Goal: Information Seeking & Learning: Learn about a topic

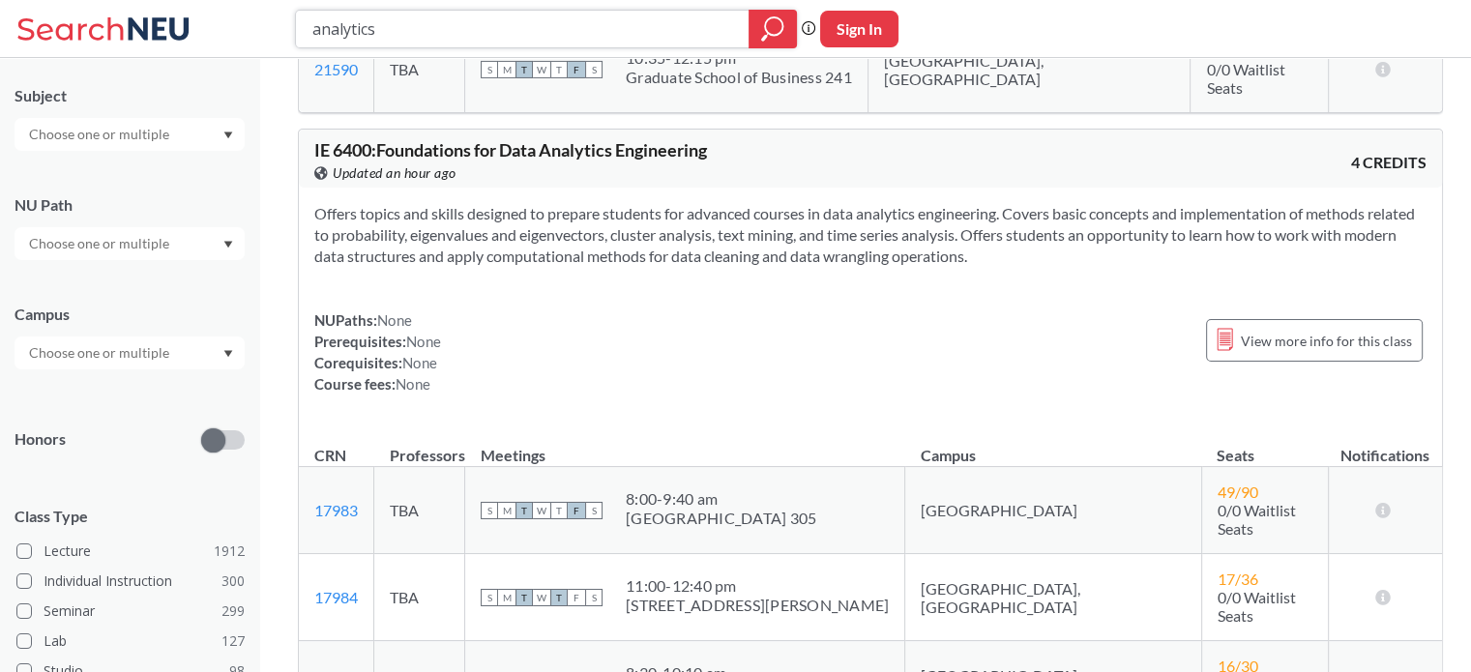
scroll to position [6704, 0]
drag, startPoint x: 727, startPoint y: 352, endPoint x: 306, endPoint y: 289, distance: 426.3
click at [306, 289] on div "Offers topics and skills designed to prepare students for advanced courses in d…" at bounding box center [870, 309] width 1143 height 238
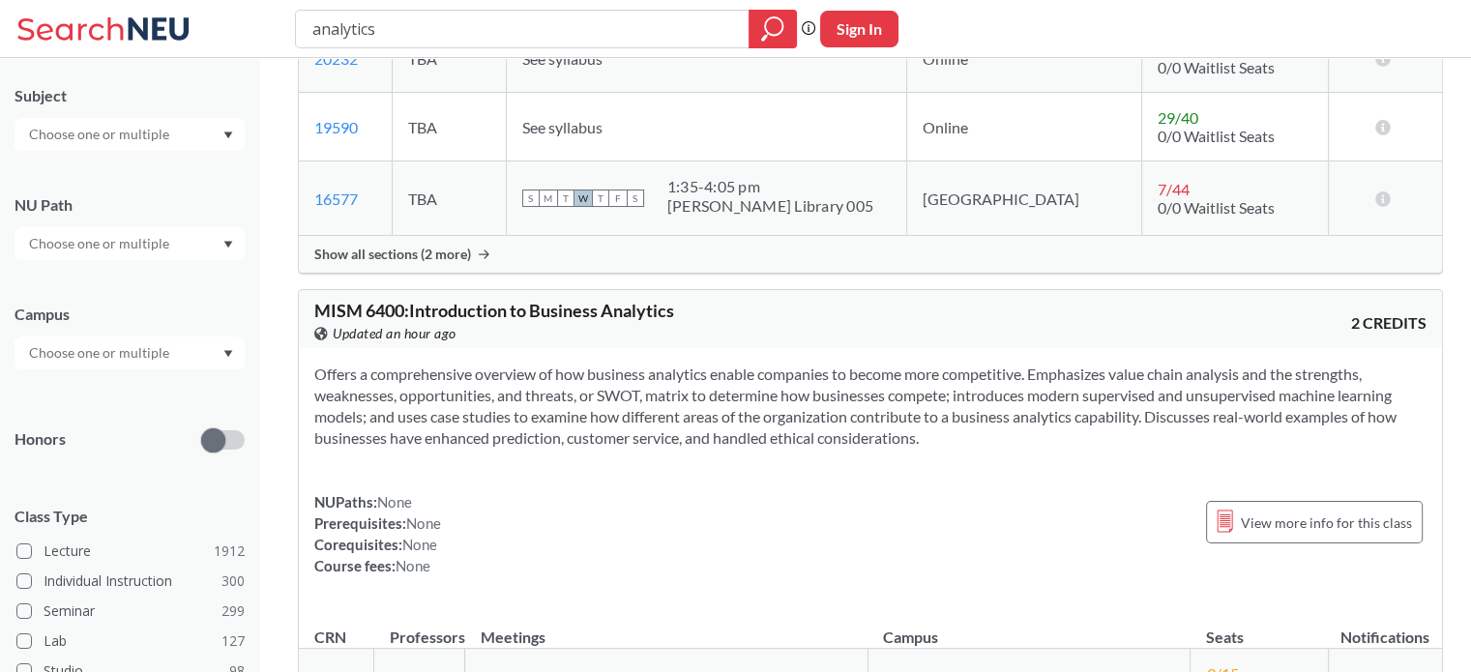
scroll to position [0, 0]
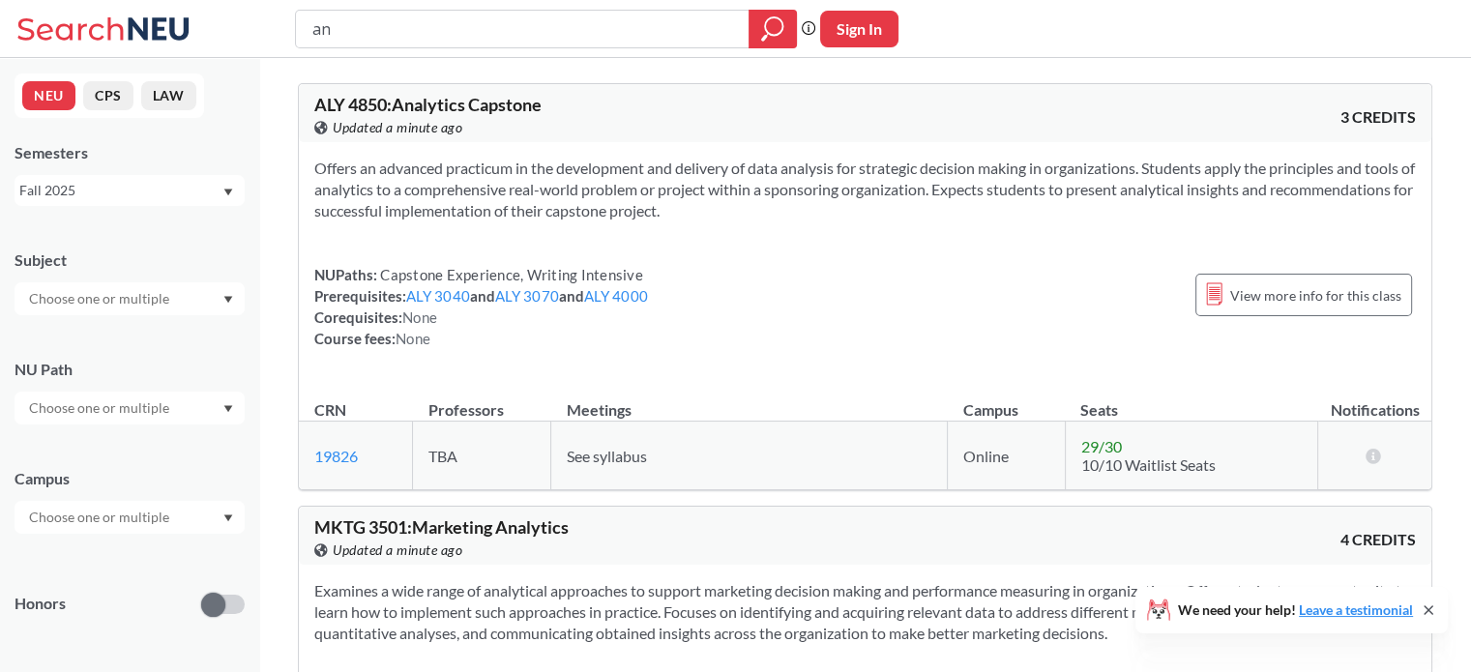
type input "a"
click at [139, 42] on icon at bounding box center [106, 29] width 180 height 39
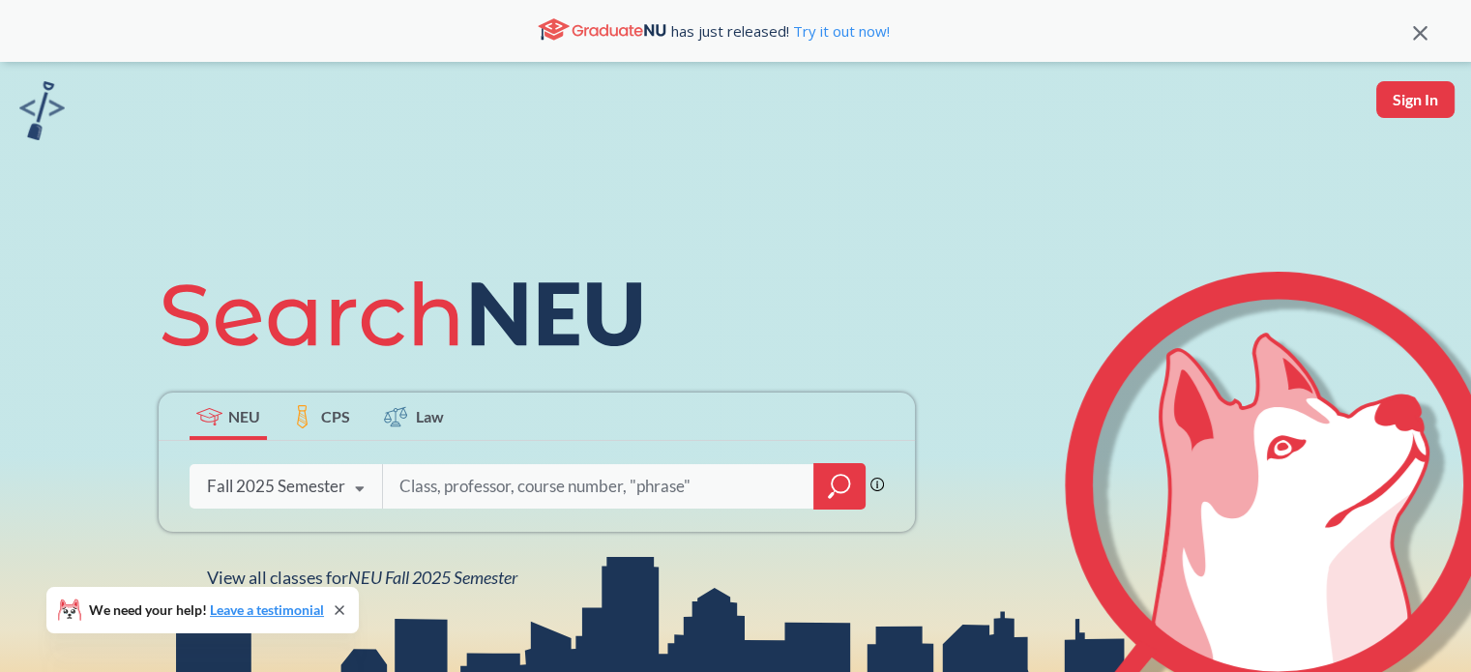
scroll to position [228, 0]
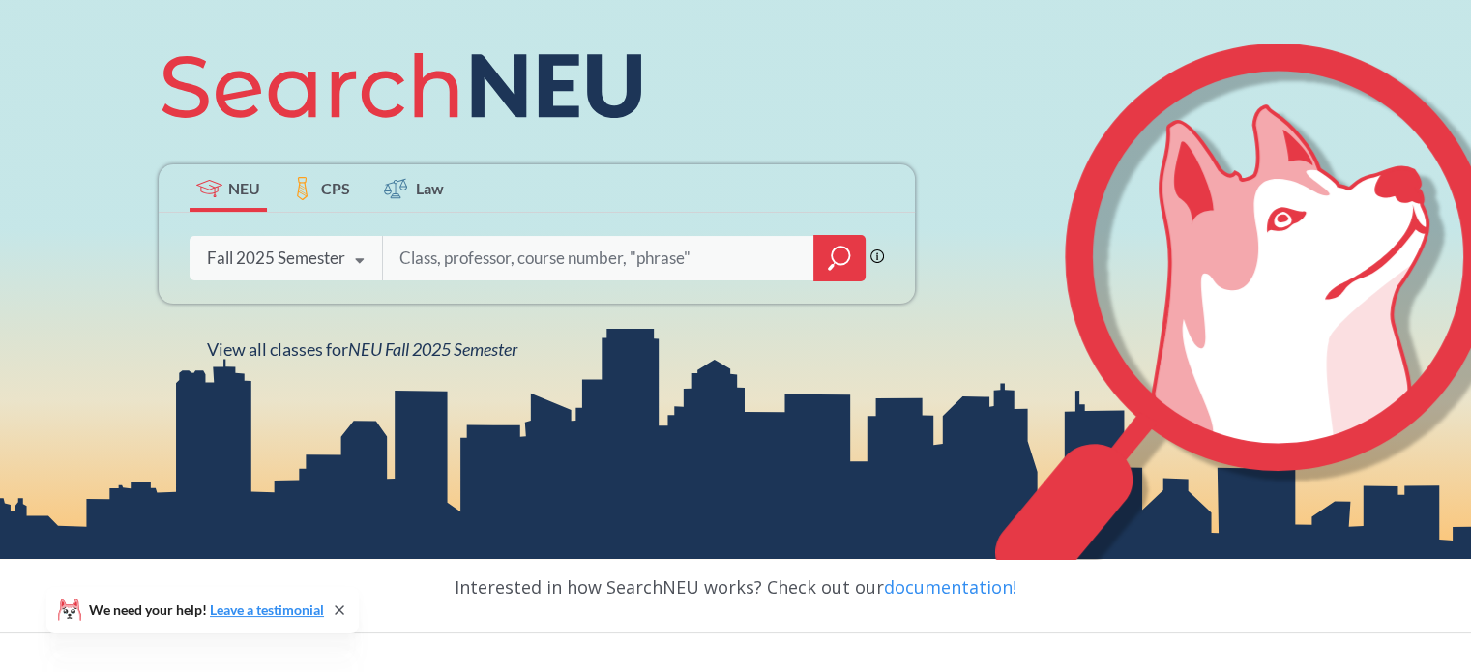
click at [595, 274] on input "search" at bounding box center [598, 258] width 402 height 41
type input "emgt"
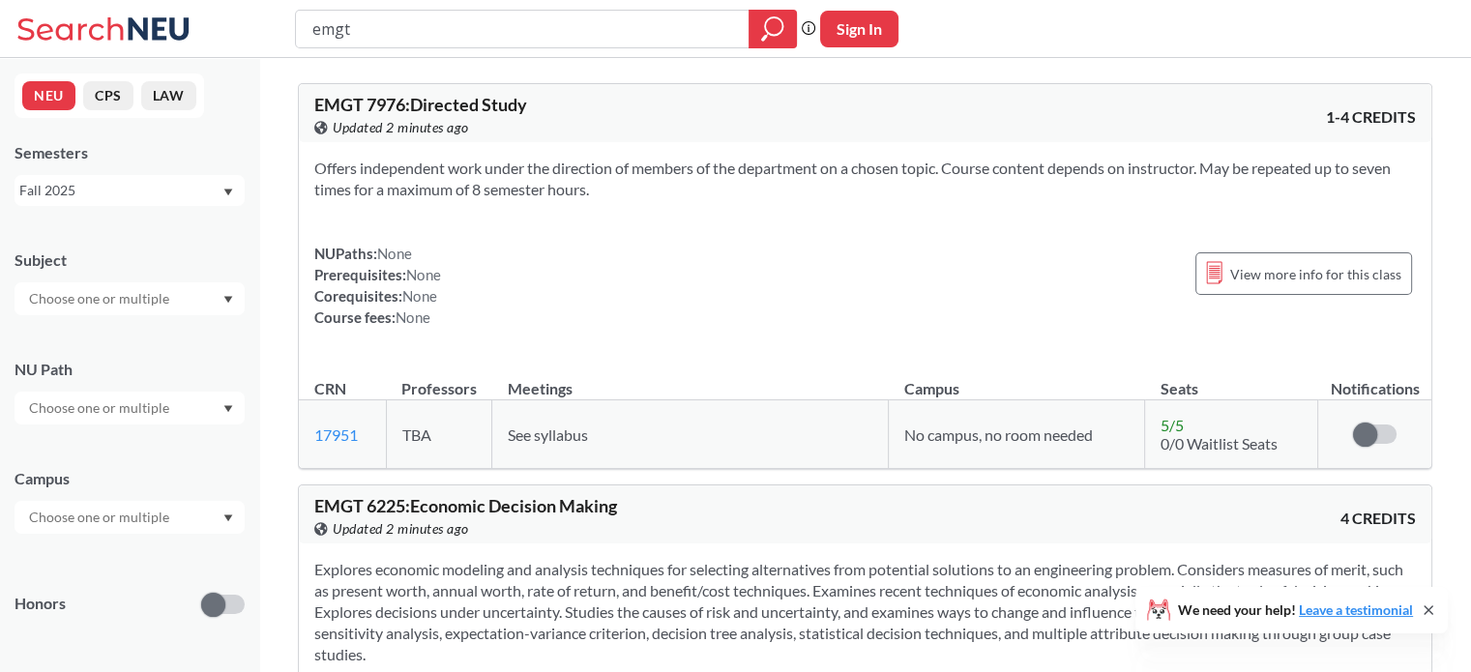
click at [170, 180] on div "Fall 2025" at bounding box center [120, 190] width 202 height 21
click at [192, 303] on div at bounding box center [130, 298] width 230 height 33
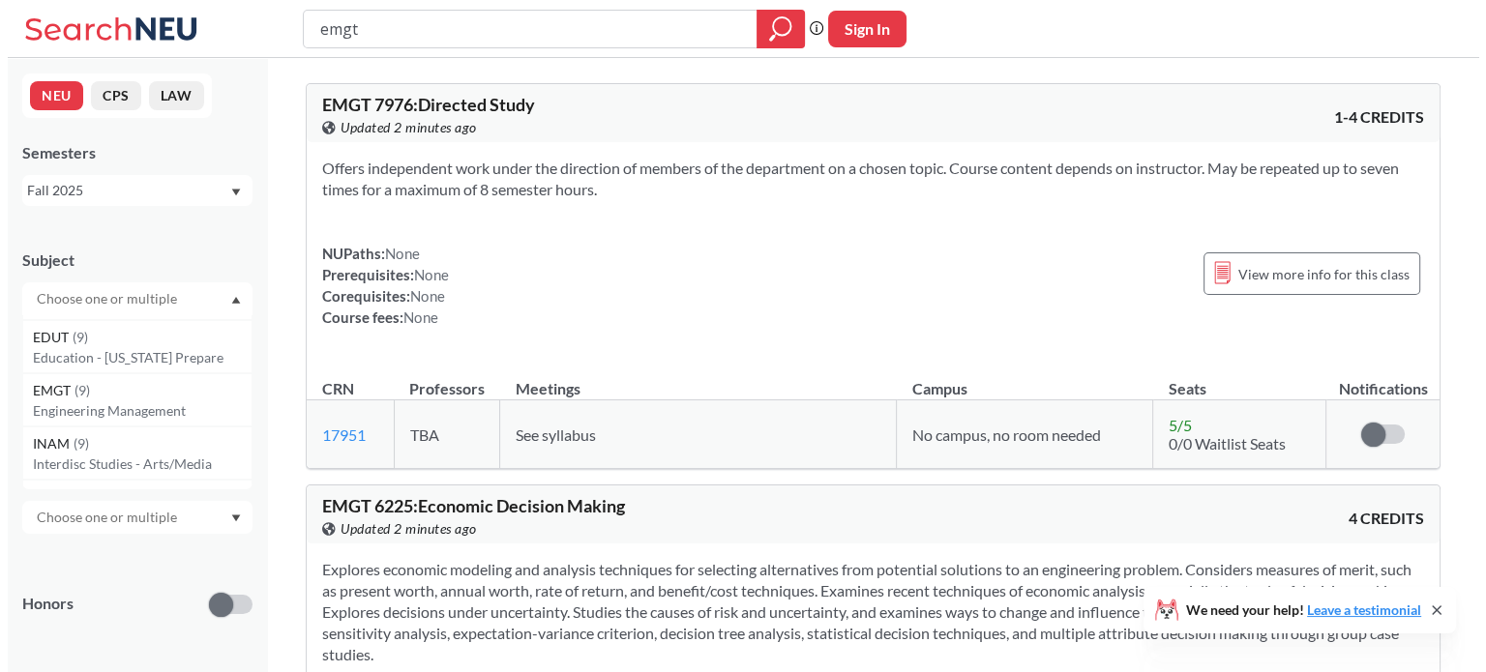
scroll to position [4464, 0]
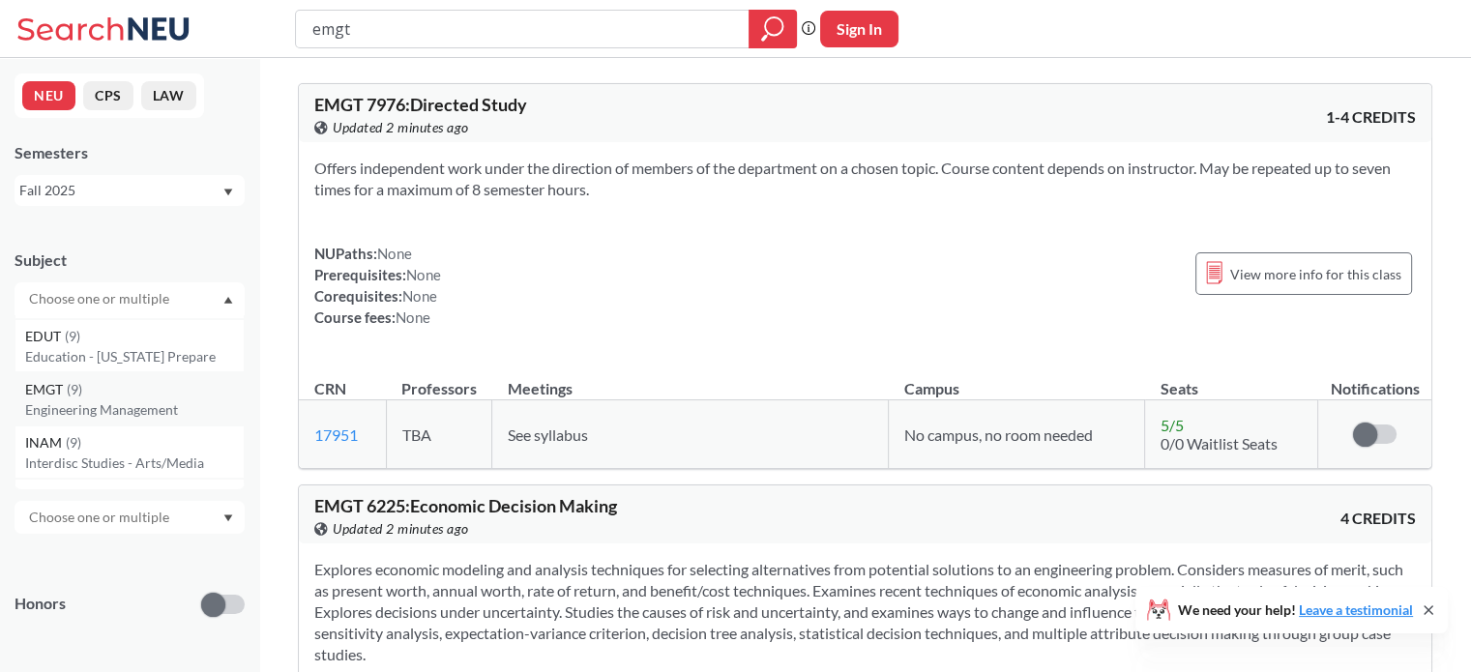
click at [154, 412] on p "Engineering Management" at bounding box center [134, 409] width 219 height 19
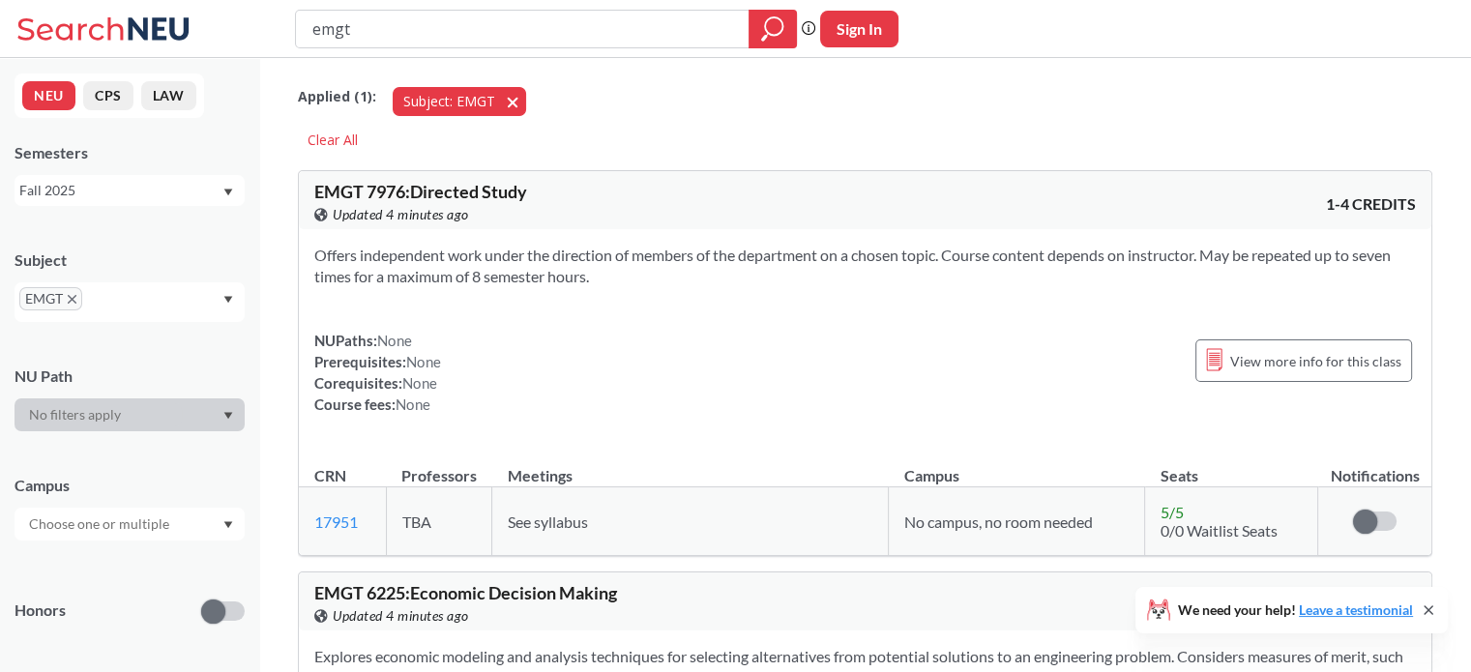
click at [500, 101] on button "Subject: EMGT EMGT" at bounding box center [459, 101] width 133 height 29
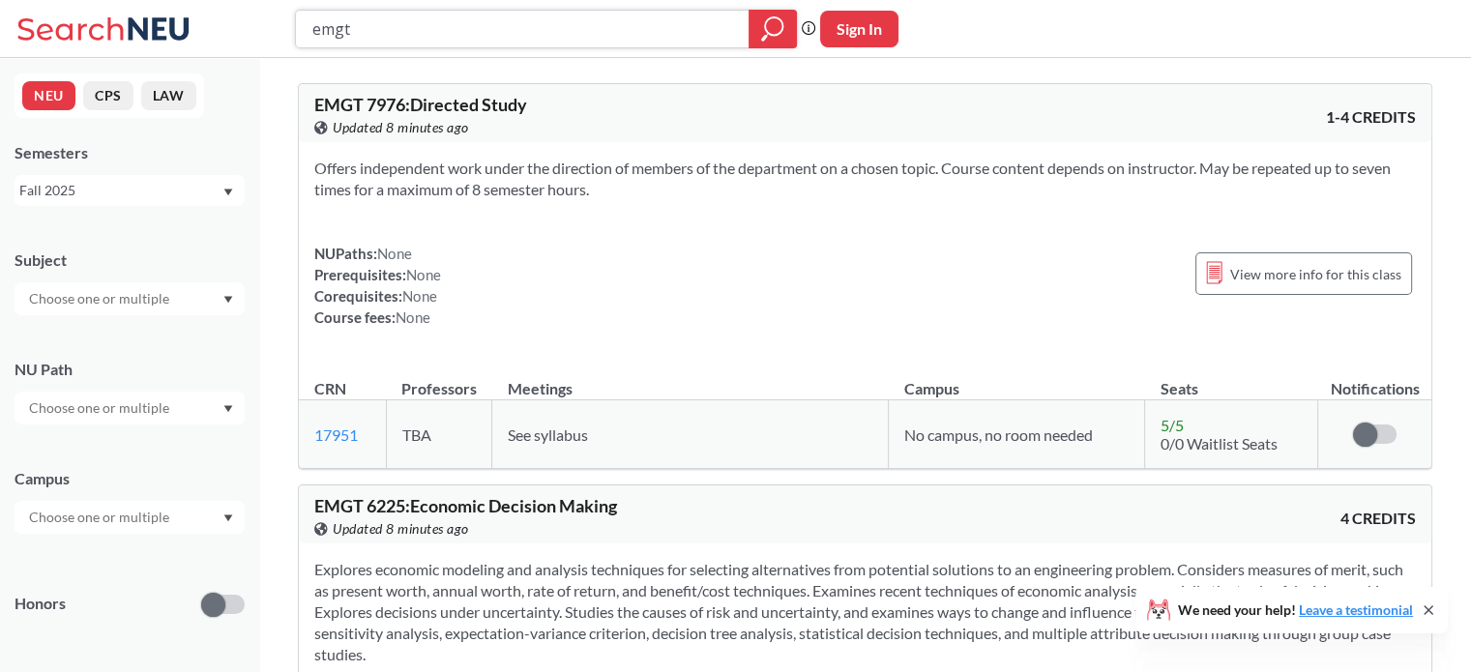
click at [458, 30] on input "emgt" at bounding box center [522, 29] width 425 height 33
click at [750, 38] on div at bounding box center [773, 29] width 48 height 39
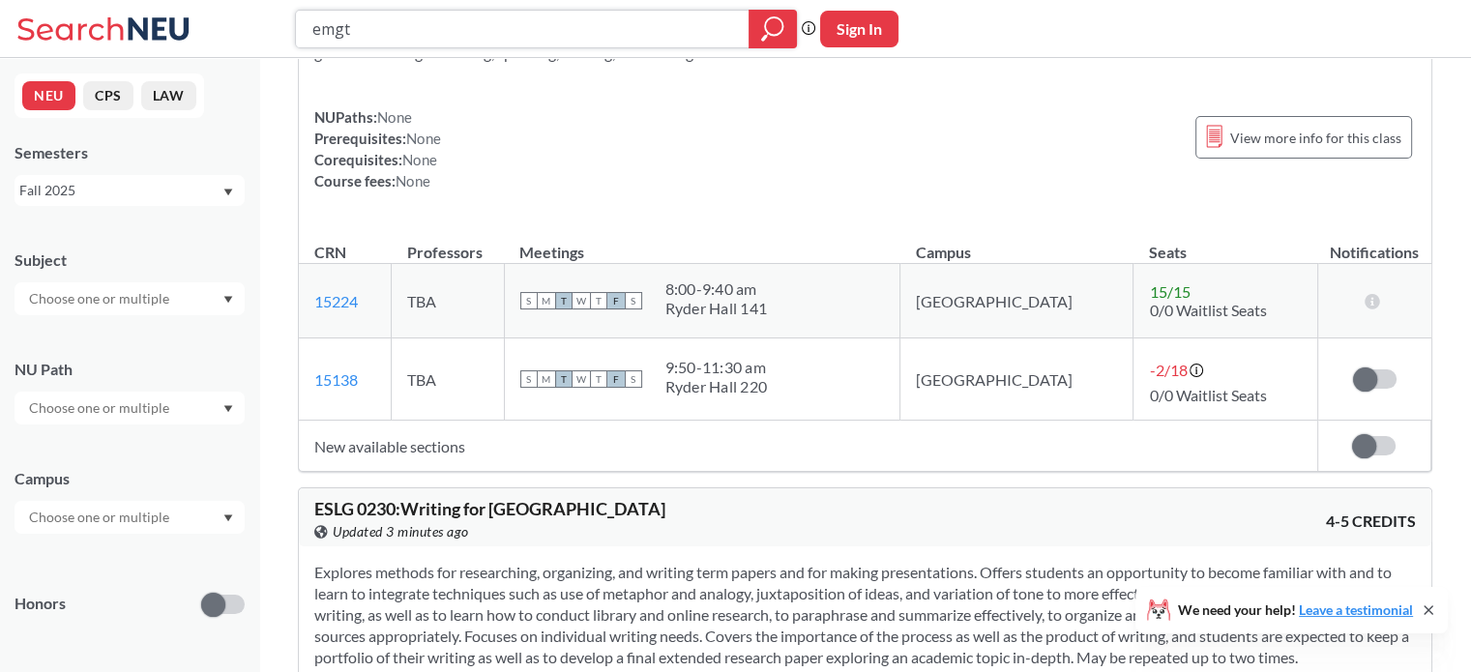
scroll to position [7454, 0]
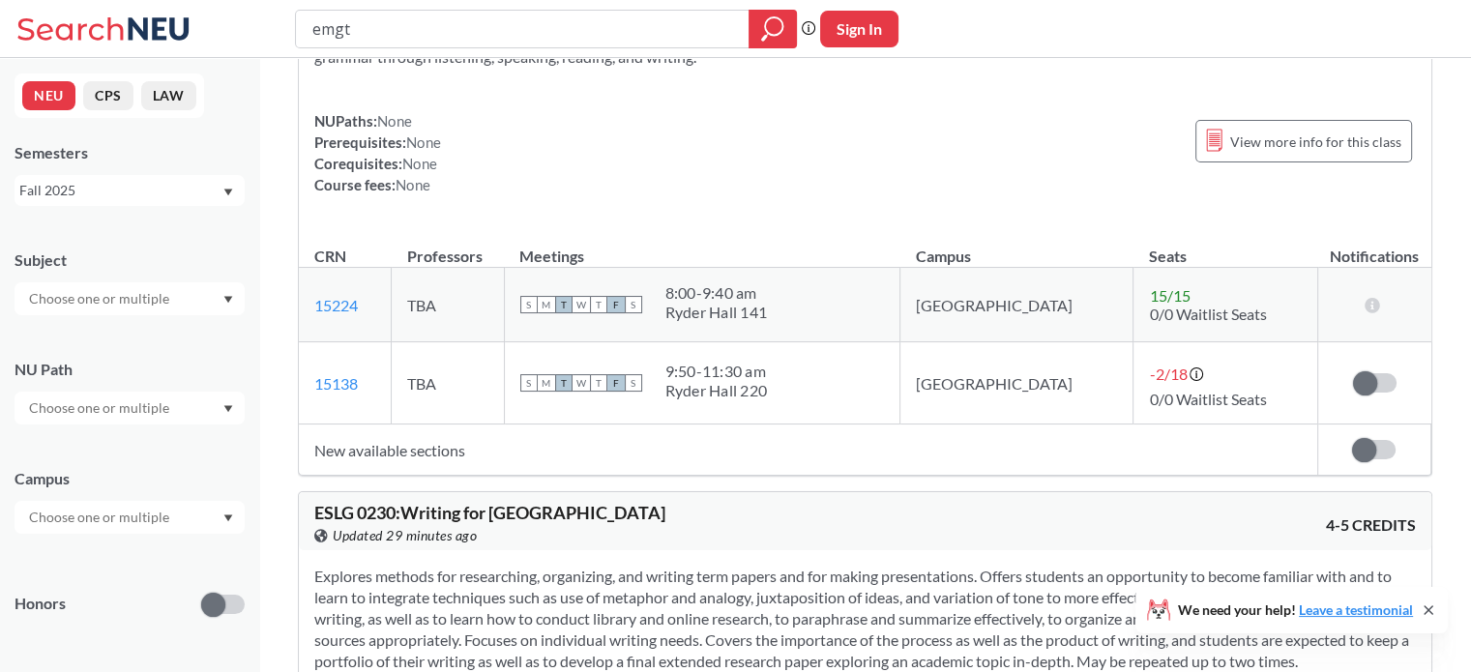
click at [140, 22] on icon at bounding box center [106, 29] width 180 height 39
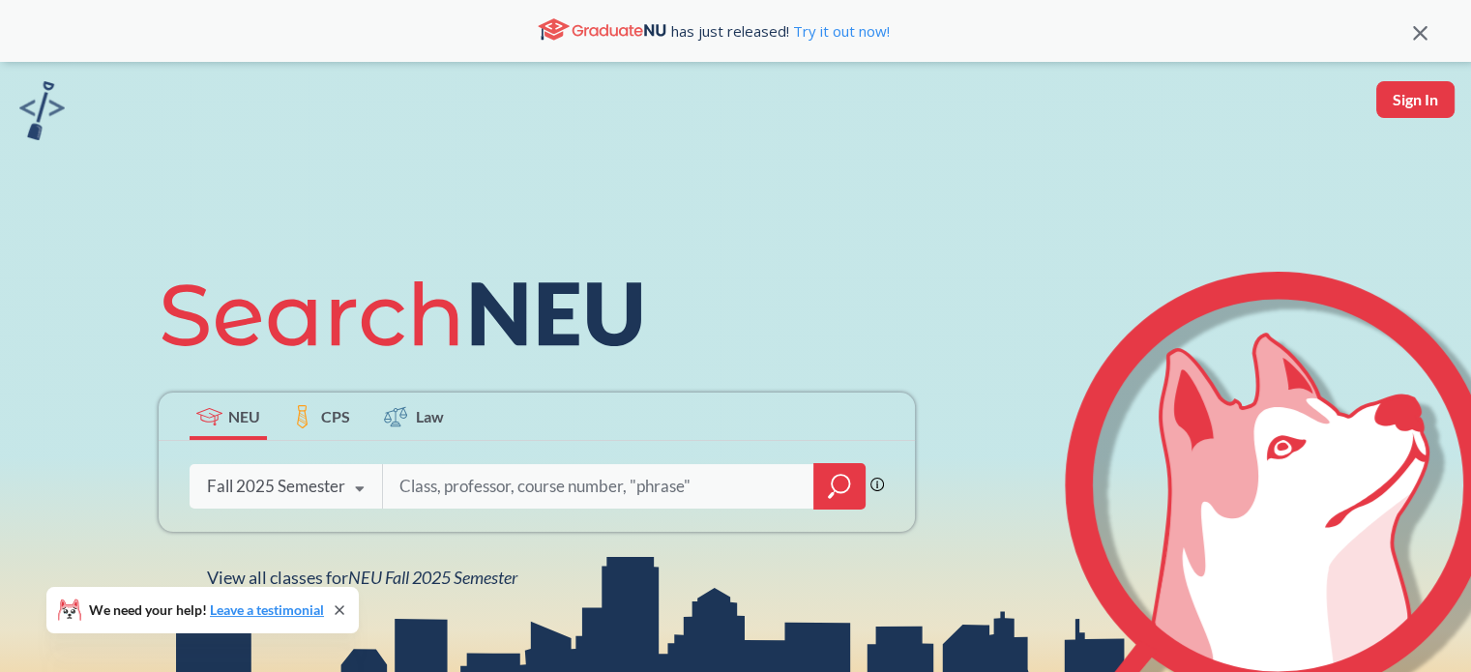
scroll to position [206, 0]
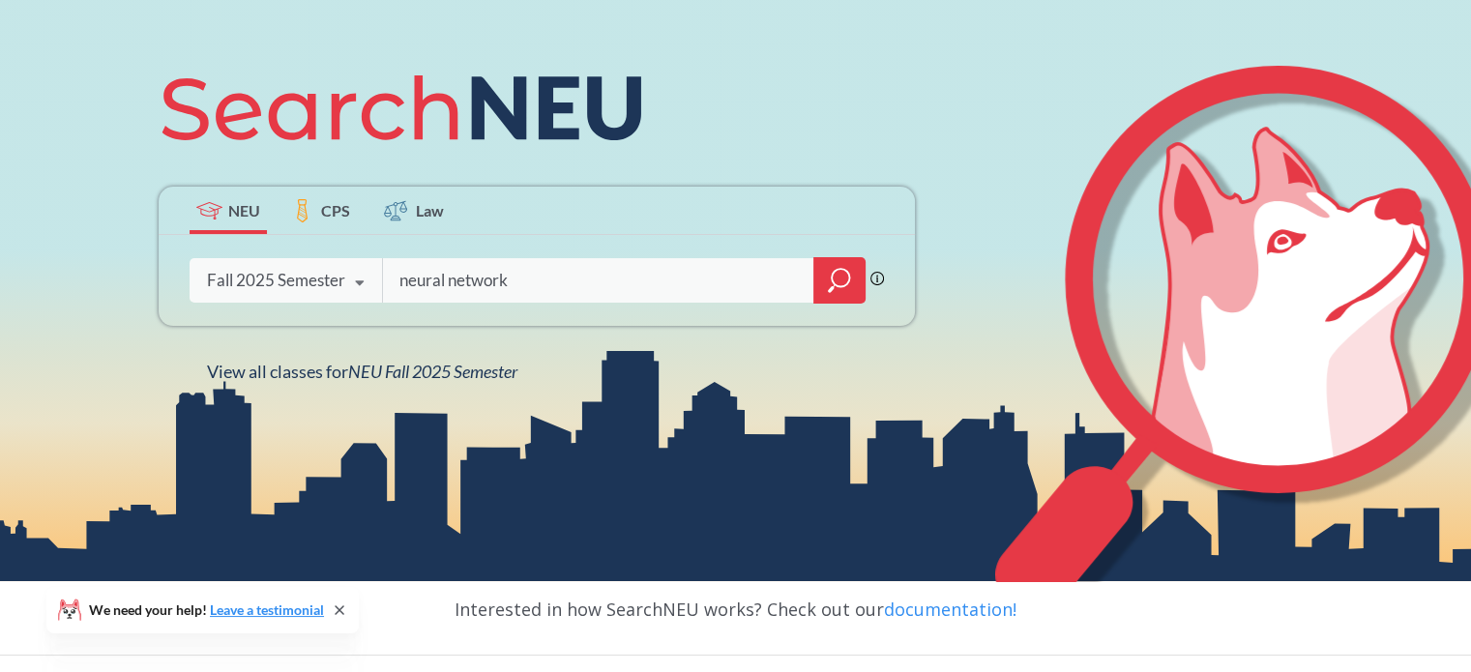
type input "neural networks"
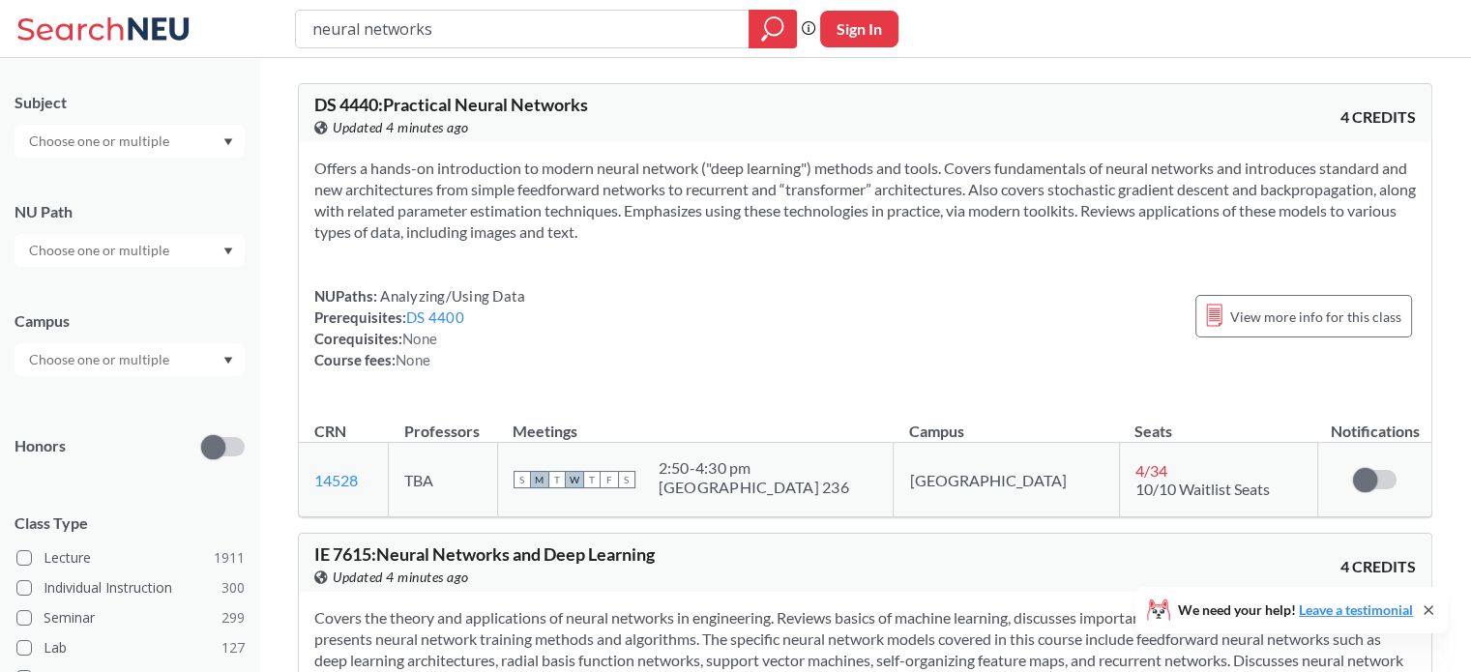
scroll to position [151, 0]
click at [163, 366] on input "text" at bounding box center [100, 366] width 162 height 23
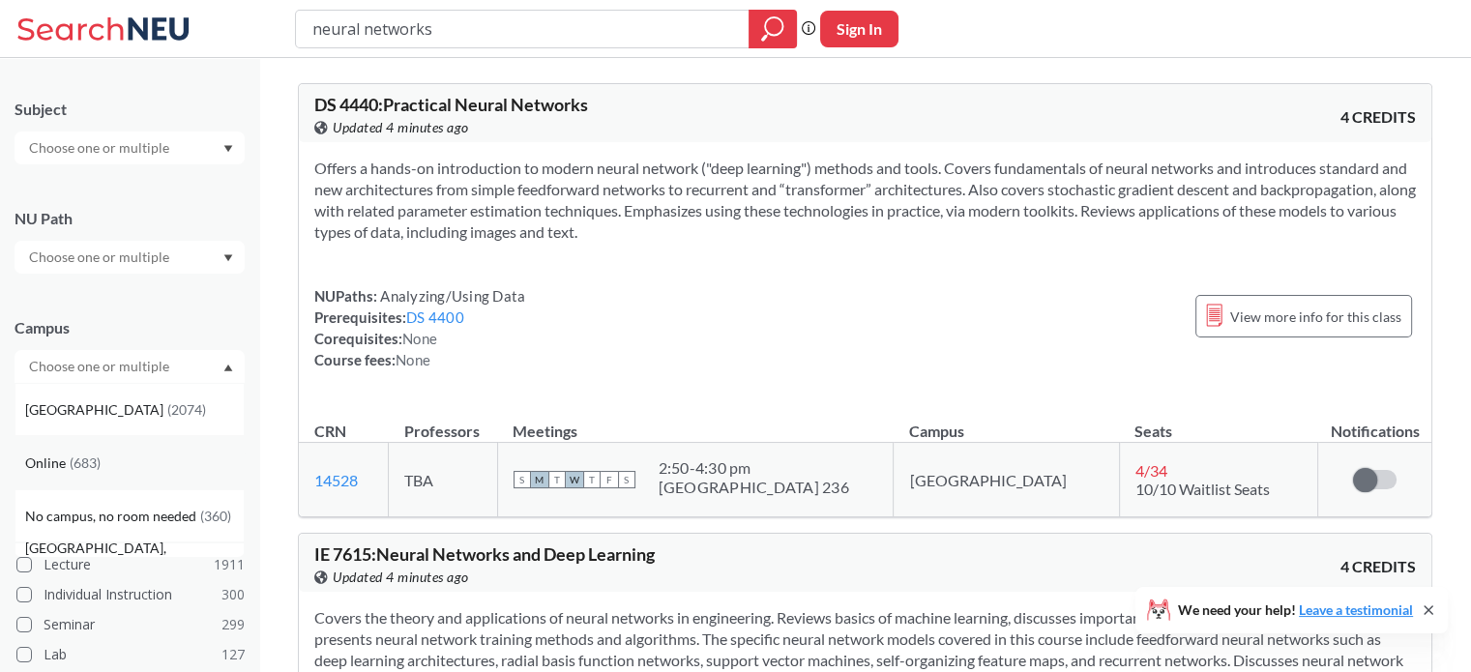
click at [156, 453] on div "Online ( 683 )" at bounding box center [134, 463] width 219 height 21
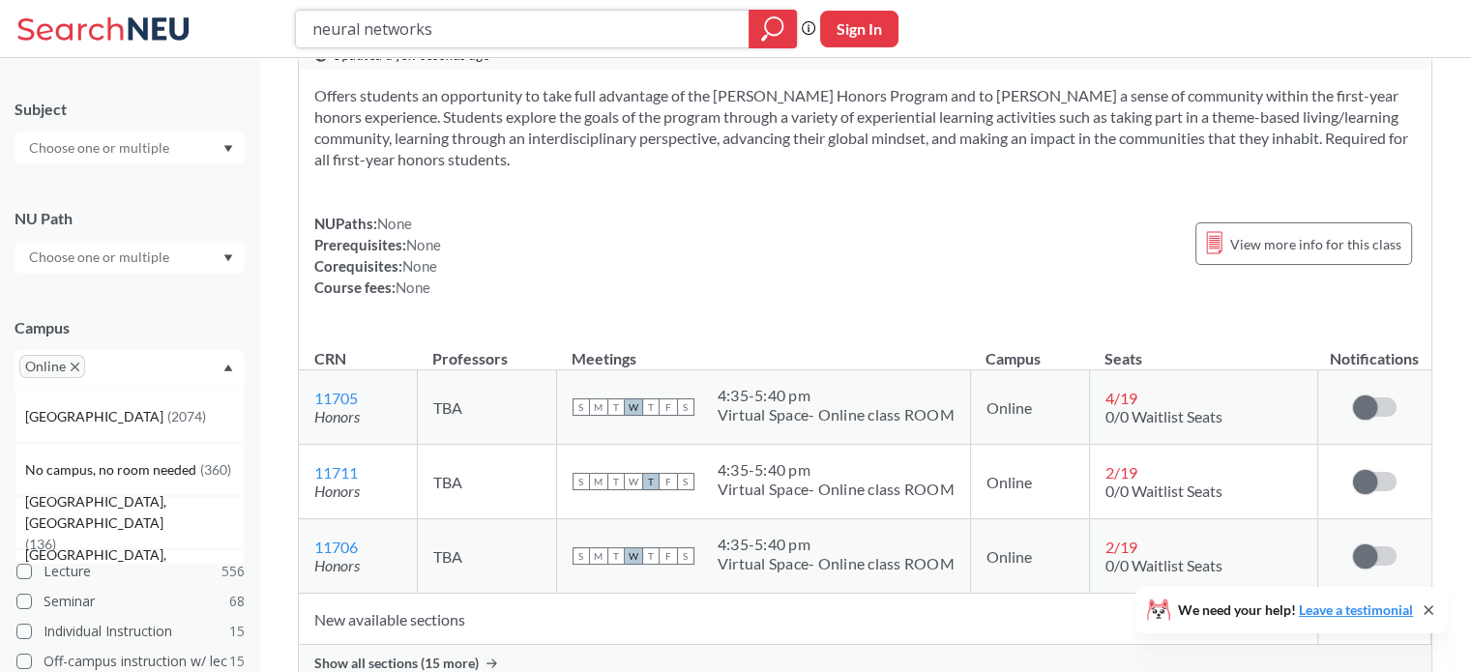
scroll to position [17555, 0]
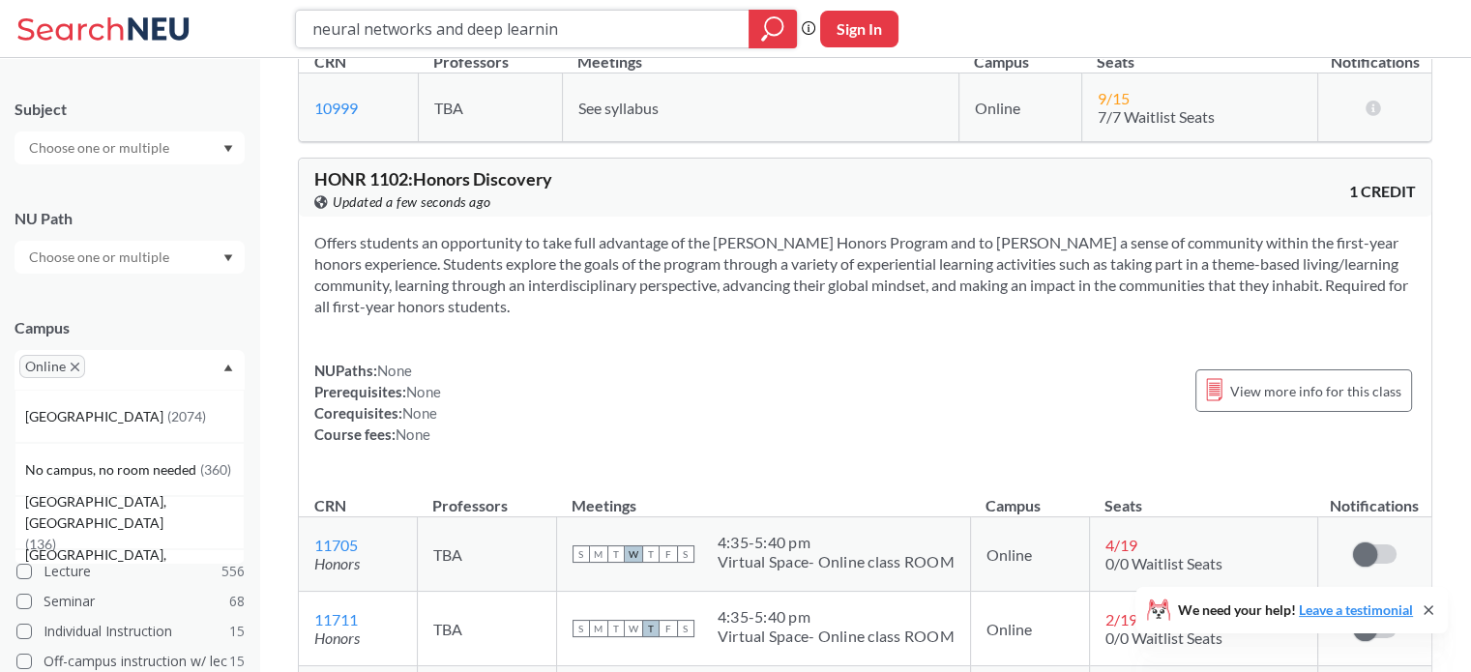
type input "neural networks and deep learning"
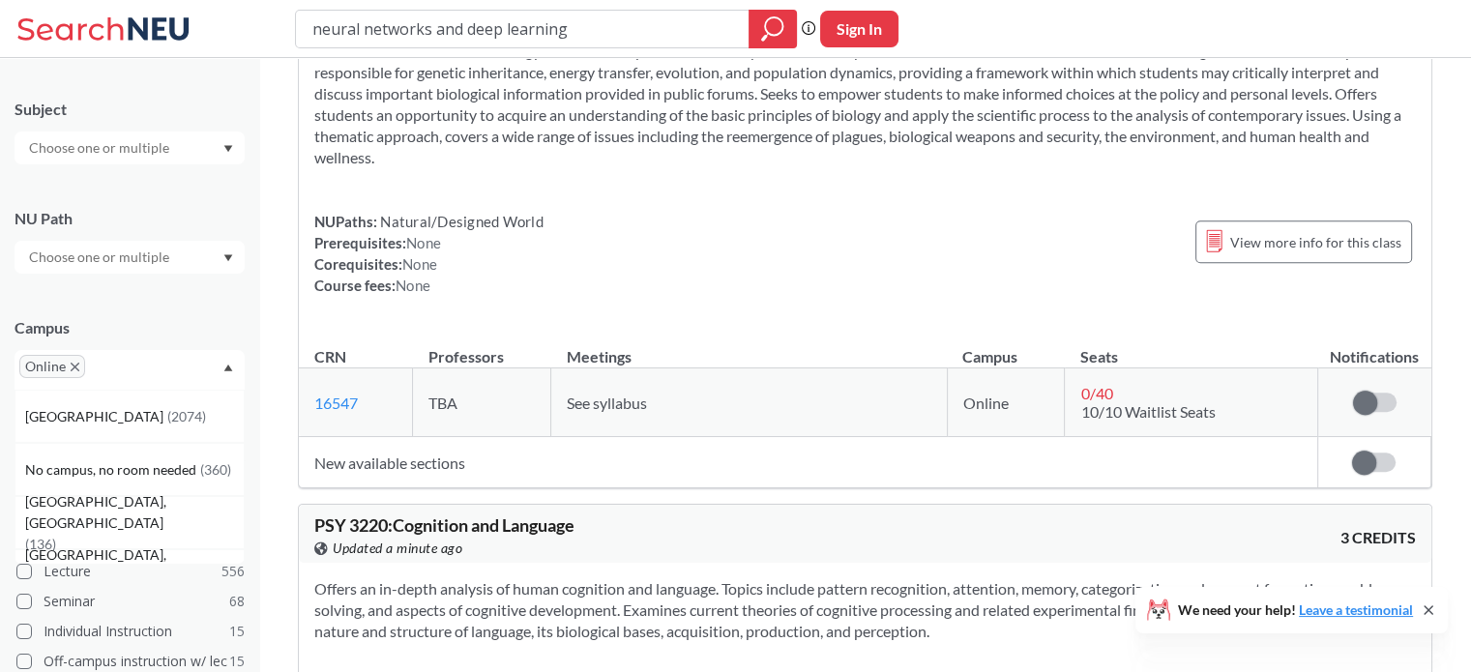
scroll to position [8720, 0]
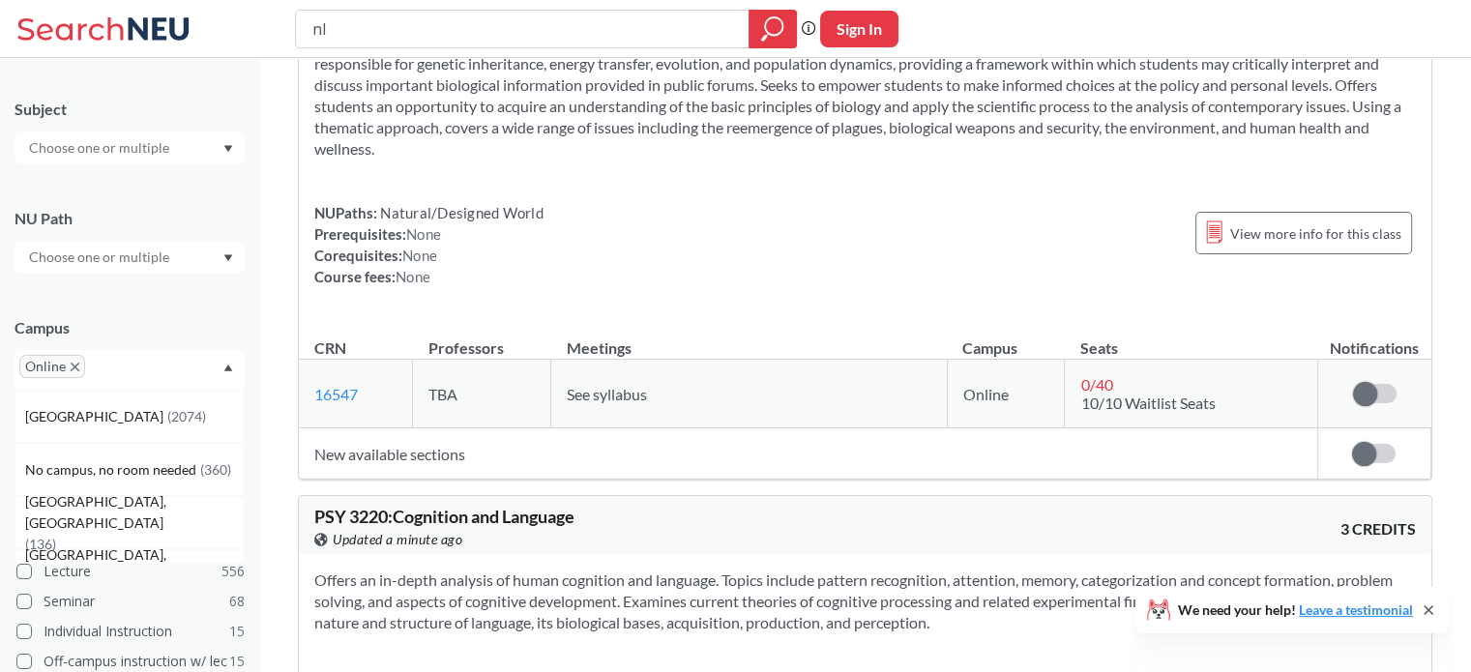
type input "nlp"
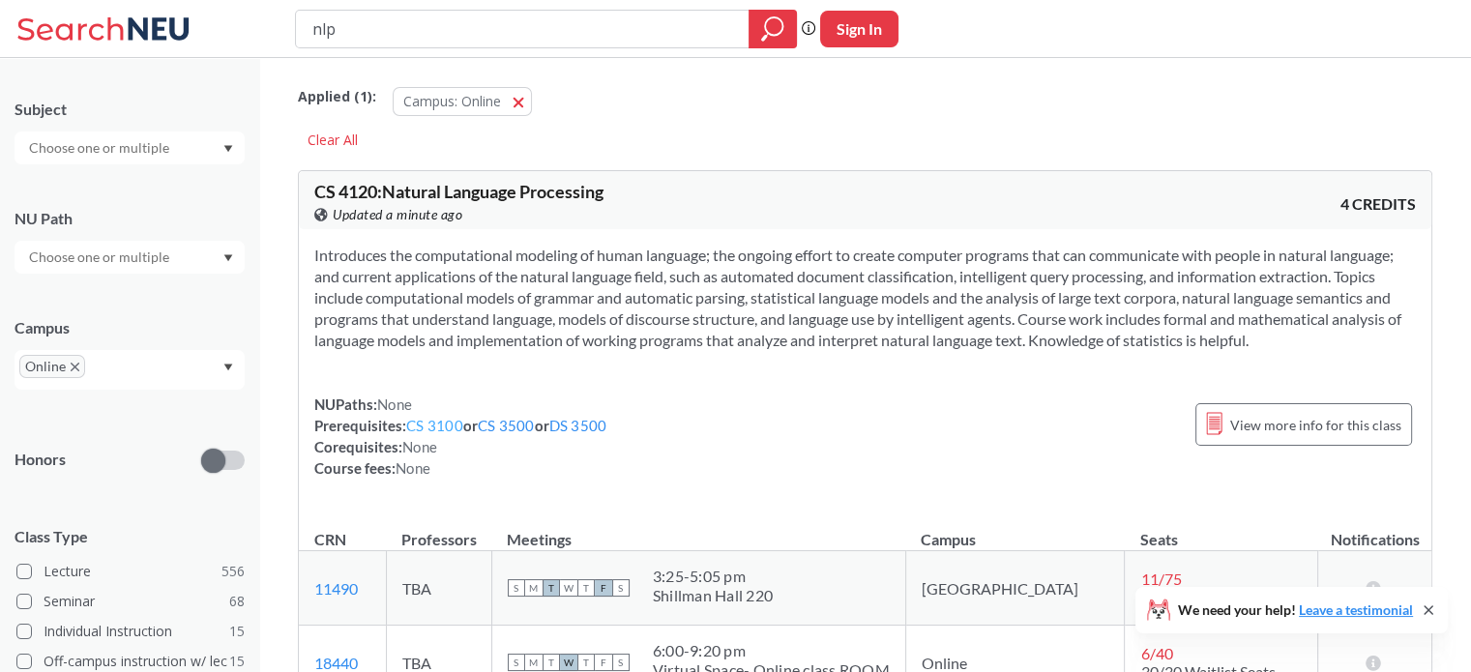
click at [445, 421] on link "CS 3100" at bounding box center [434, 425] width 57 height 17
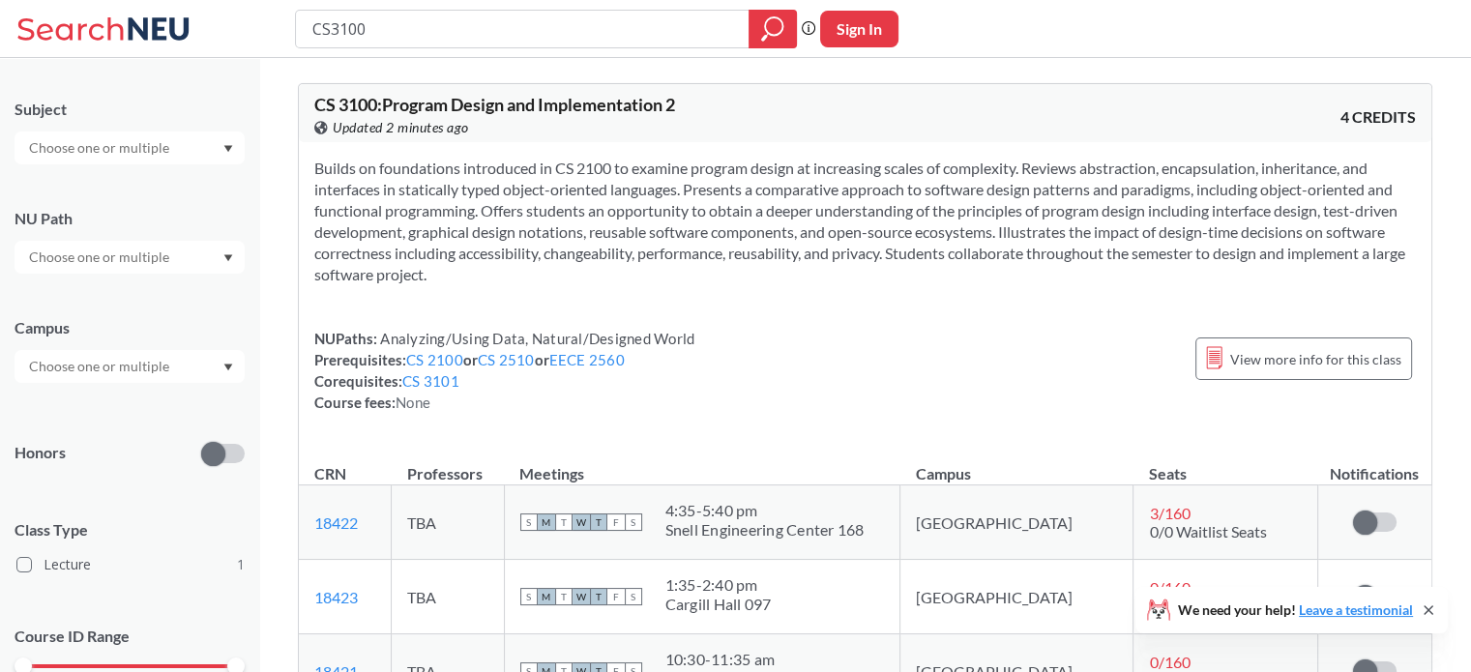
type input "nlp"
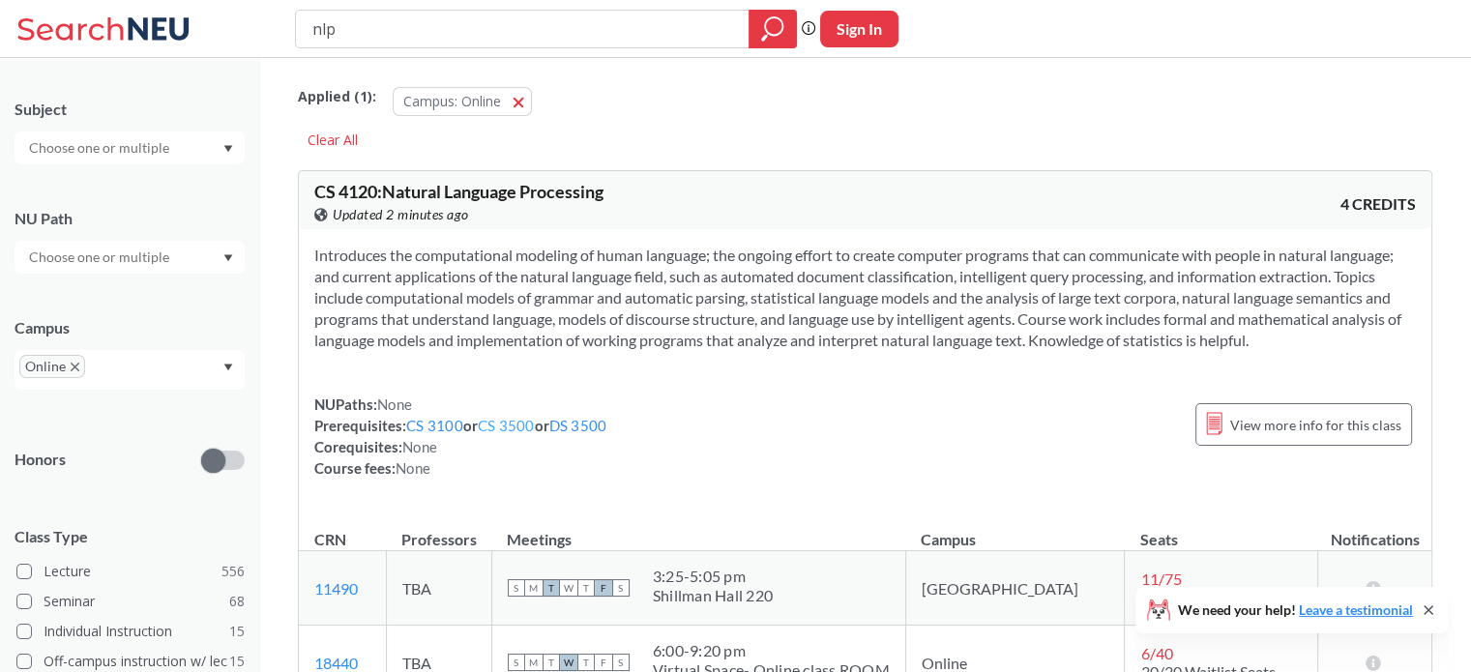
click at [519, 421] on link "CS 3500" at bounding box center [506, 425] width 57 height 17
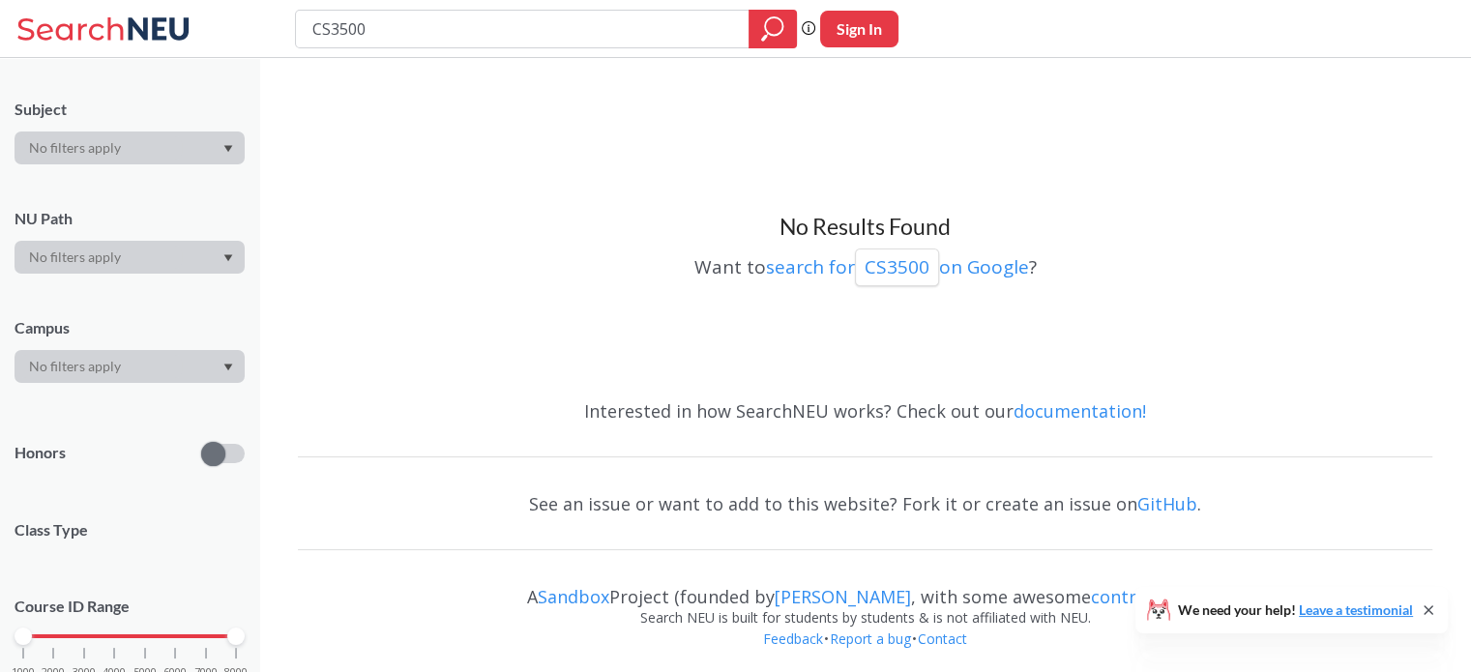
type input "nlp"
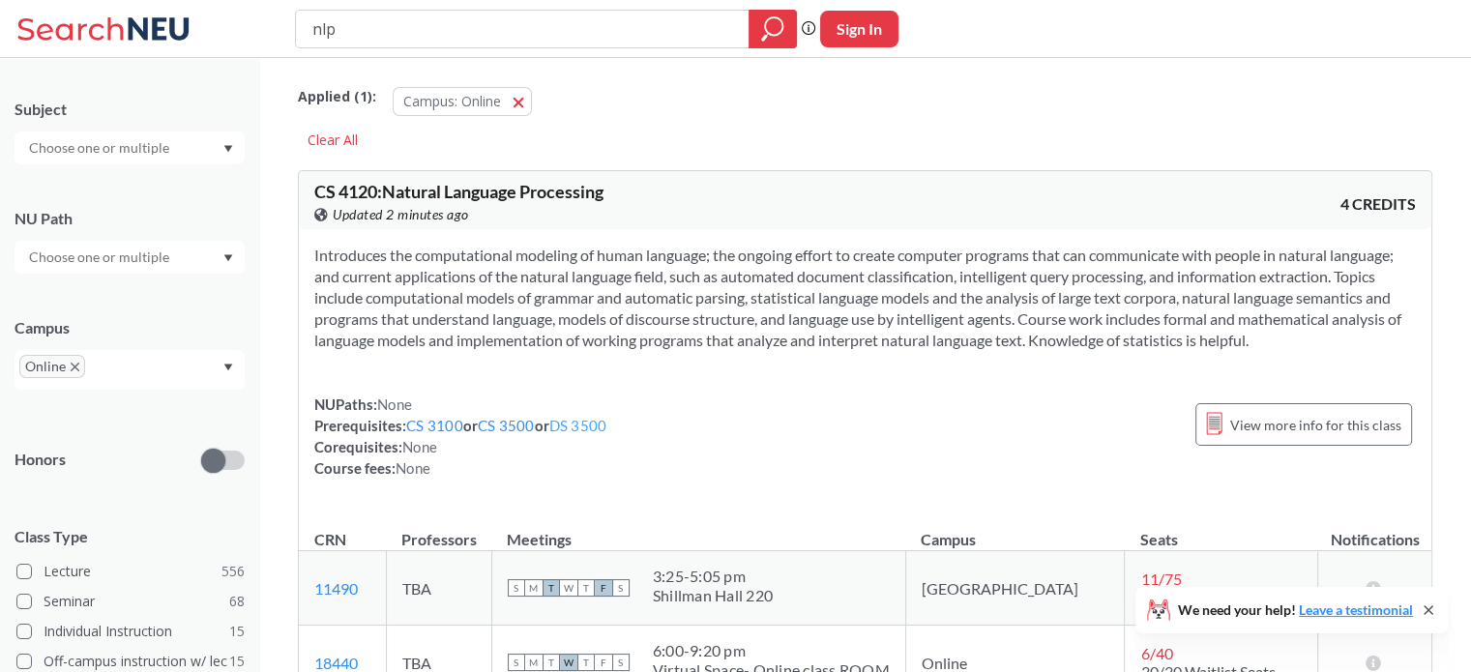
click at [598, 427] on link "DS 3500" at bounding box center [578, 425] width 58 height 17
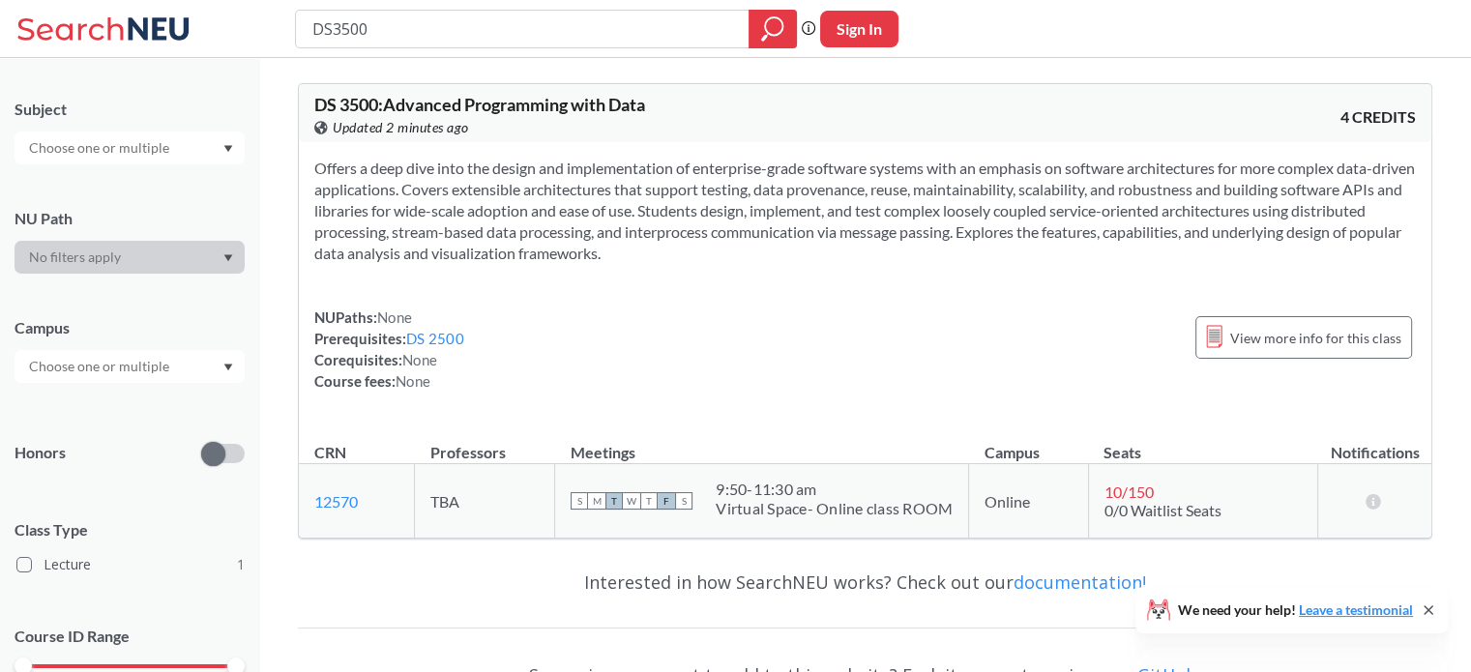
type input "nlp"
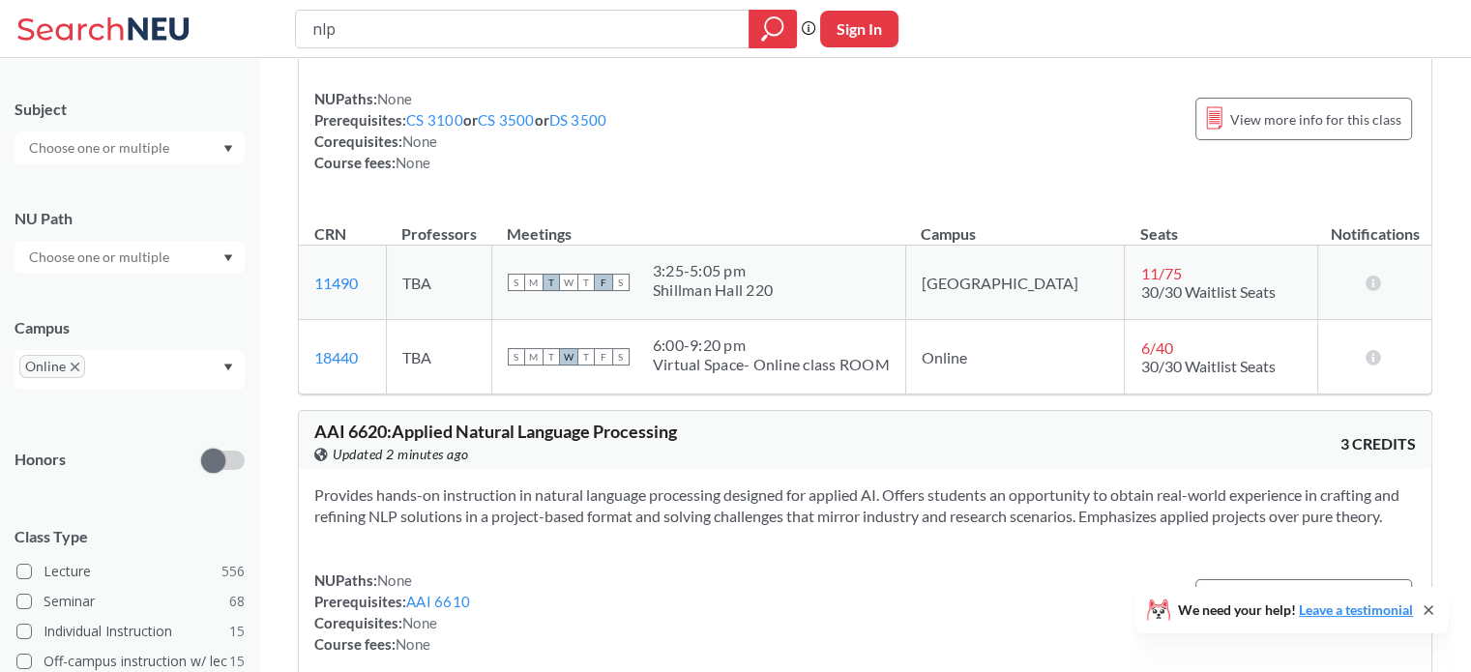
scroll to position [313, 0]
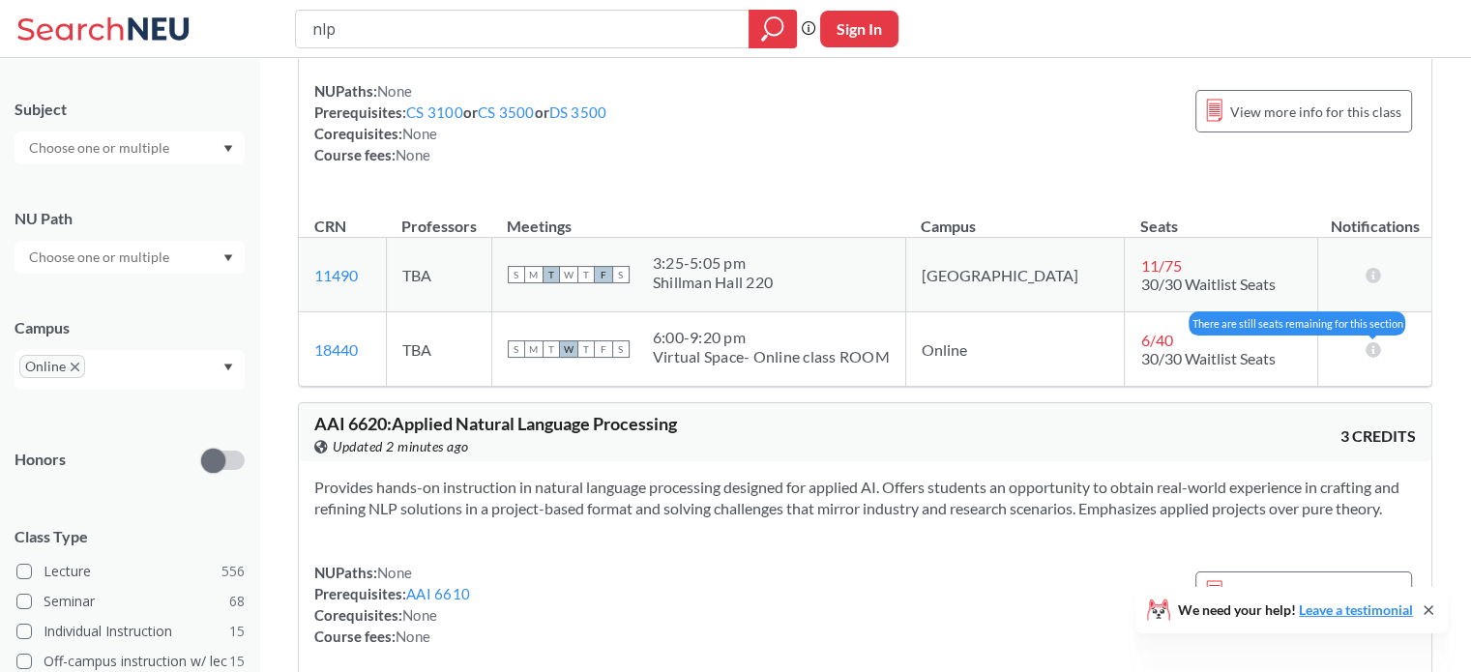
click at [1375, 350] on icon at bounding box center [1373, 348] width 18 height 15
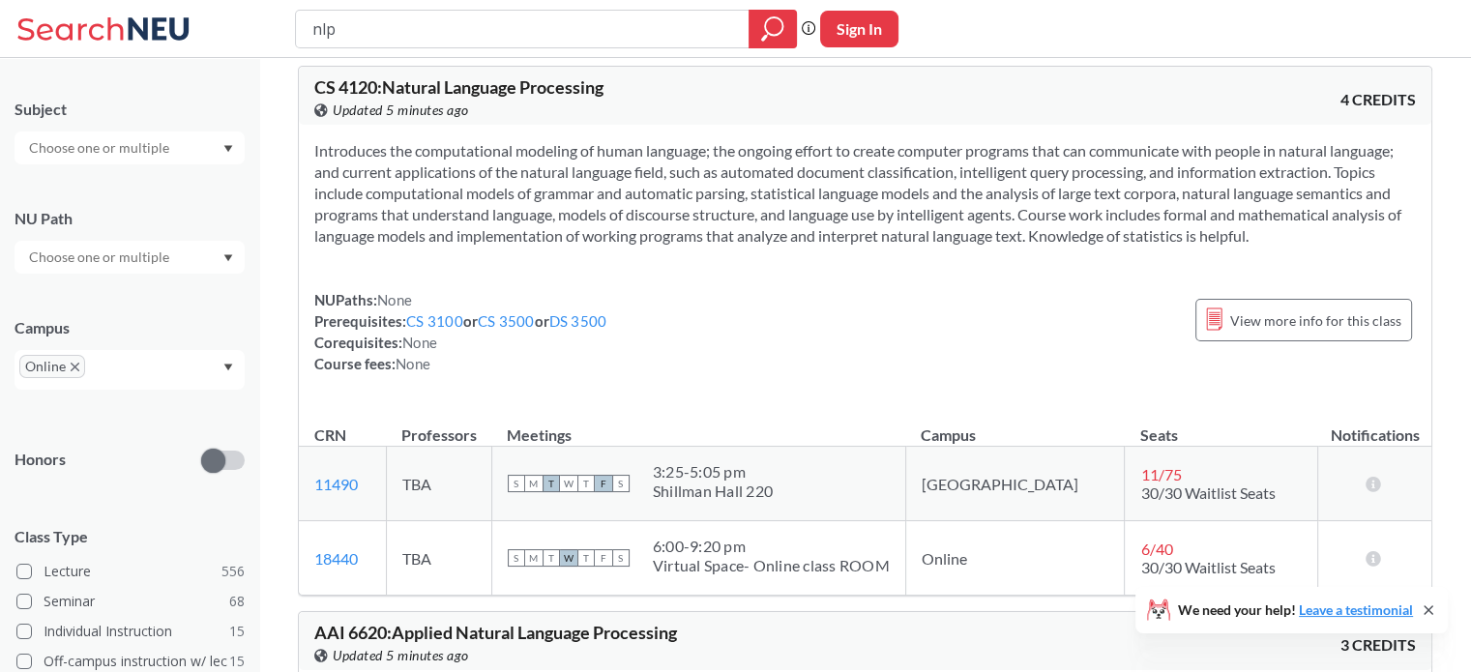
scroll to position [0, 0]
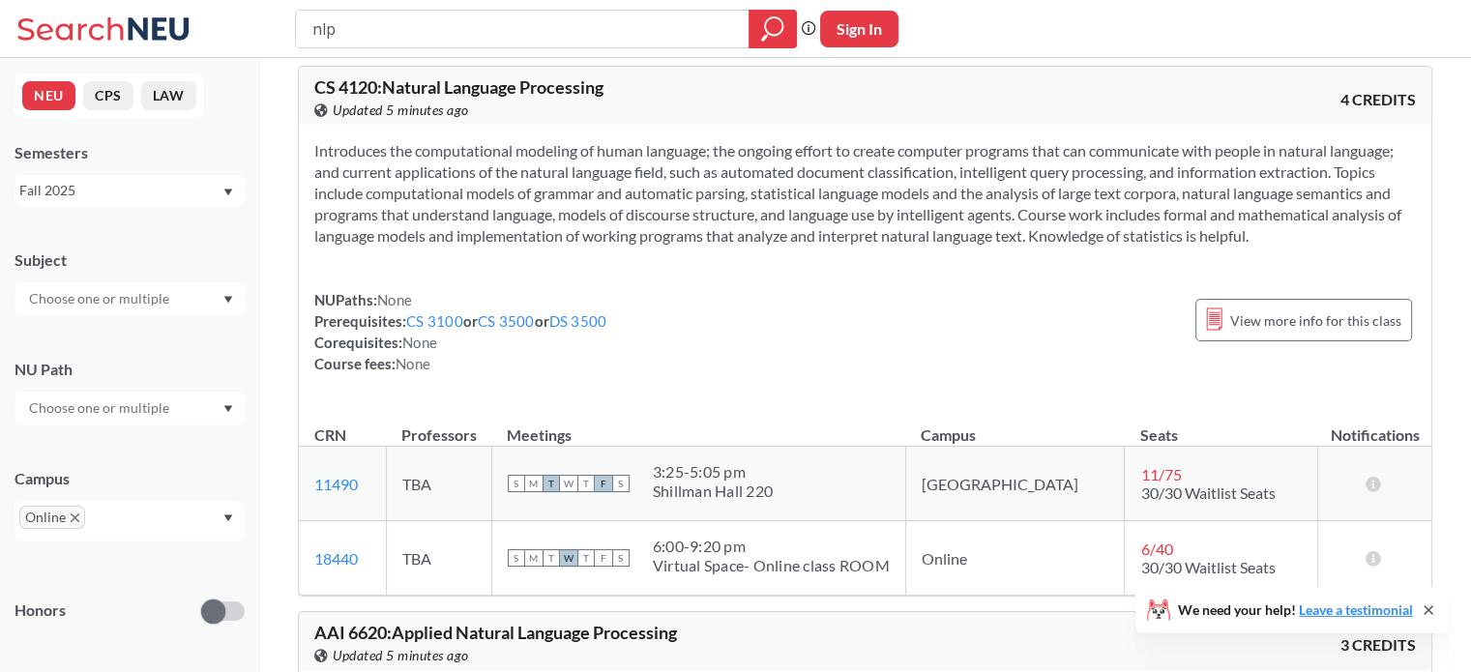
click at [70, 181] on div "Fall 2025" at bounding box center [120, 190] width 202 height 21
click at [132, 280] on div "Fall 2024" at bounding box center [130, 258] width 230 height 53
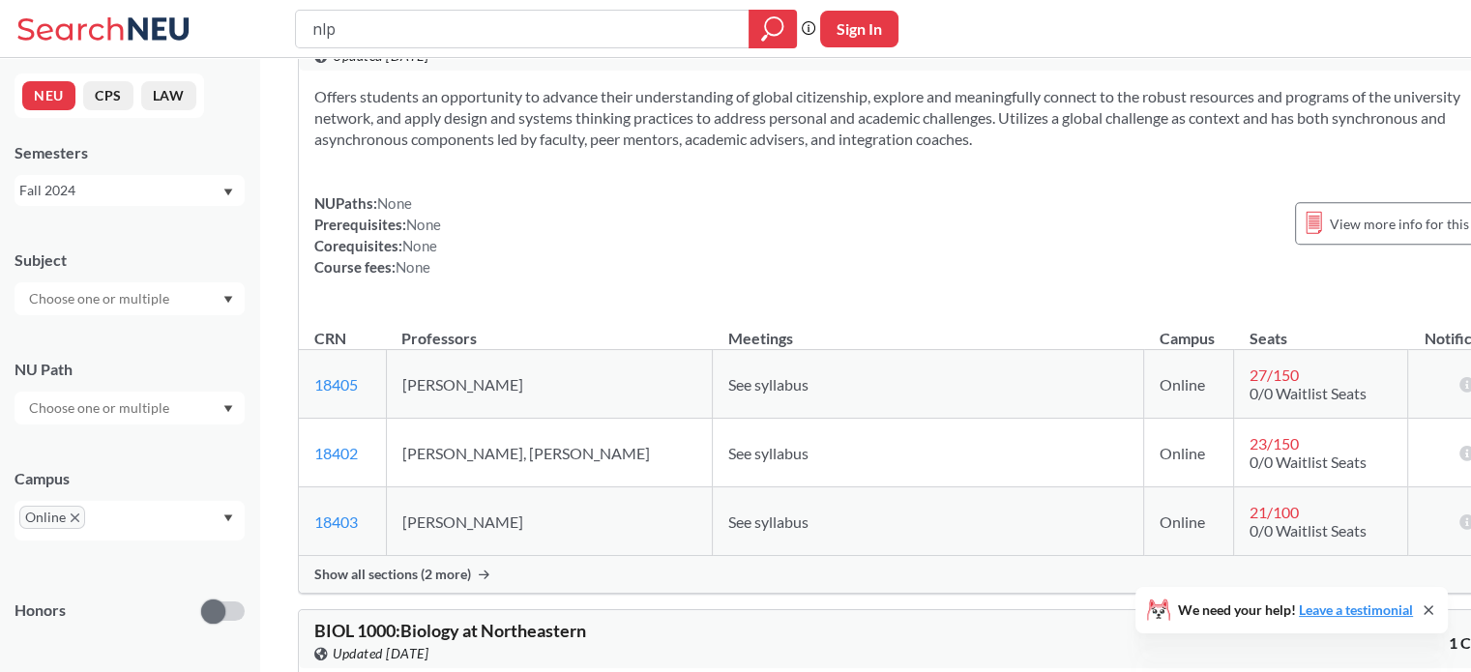
scroll to position [1566, 0]
